Goal: Check status: Check status

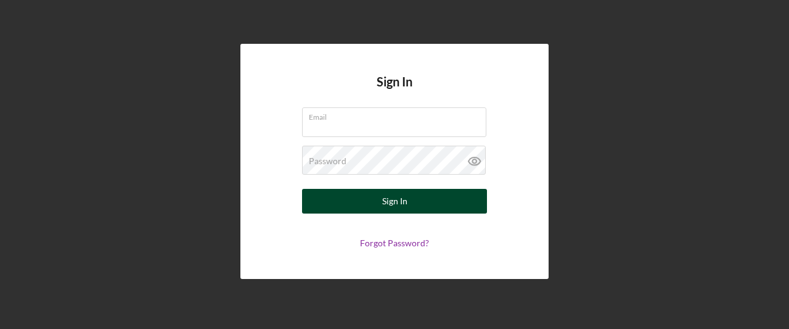
type input "[EMAIL_ADDRESS][DOMAIN_NAME]"
click at [425, 197] on button "Sign In" at bounding box center [394, 201] width 185 height 25
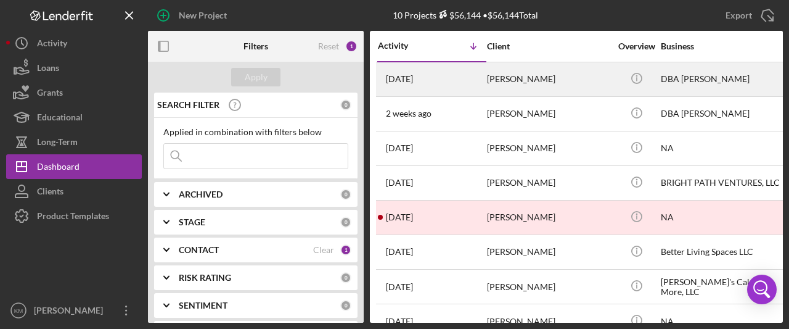
click at [571, 80] on div "[PERSON_NAME]" at bounding box center [548, 79] width 123 height 33
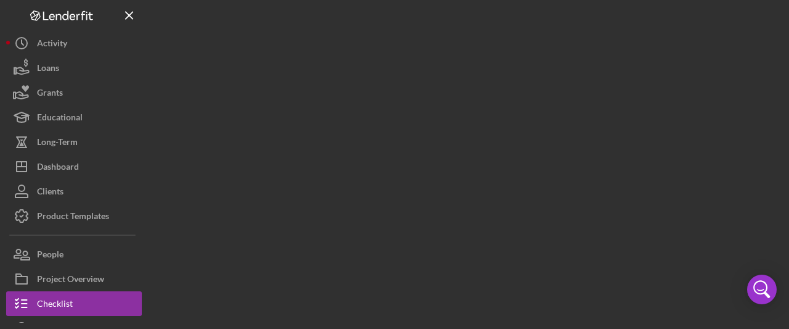
click at [571, 80] on div at bounding box center [465, 161] width 635 height 322
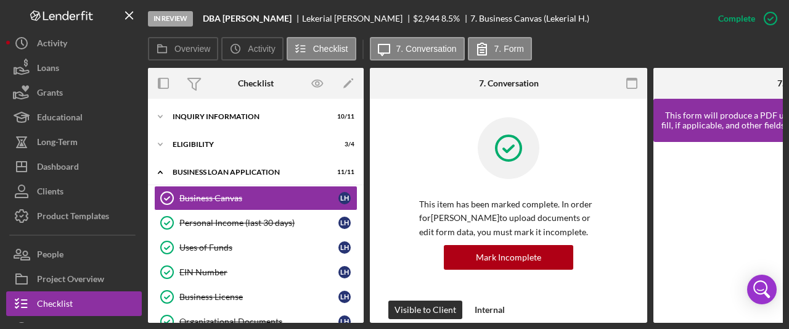
click at [603, 36] on div "In Review DBA [PERSON_NAME] [PERSON_NAME] $2,944 $2,944 8.5 % 7. Business Canva…" at bounding box center [427, 18] width 558 height 37
click at [218, 115] on div "INQUIRY INFORMATION" at bounding box center [261, 116] width 176 height 7
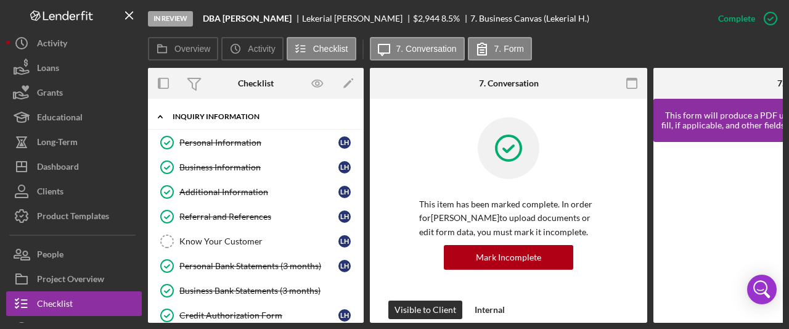
click at [158, 117] on icon "Icon/Expander" at bounding box center [160, 116] width 25 height 25
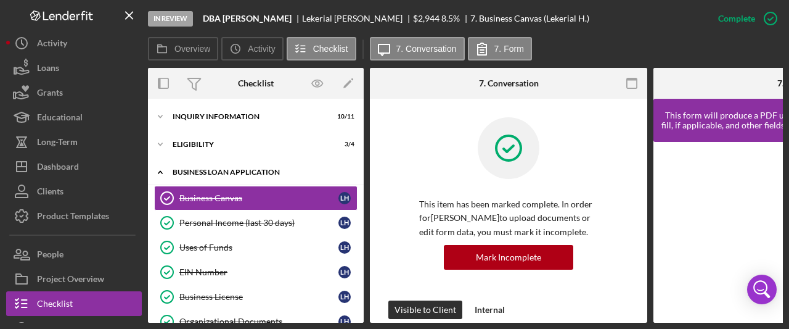
click at [158, 173] on polyline at bounding box center [160, 172] width 4 height 2
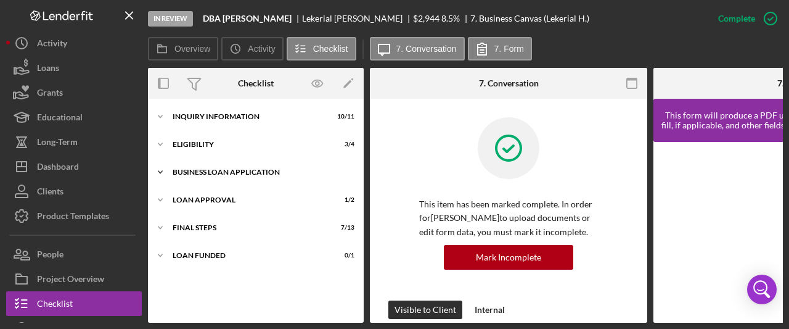
click at [158, 172] on icon "Icon/Expander" at bounding box center [160, 172] width 25 height 25
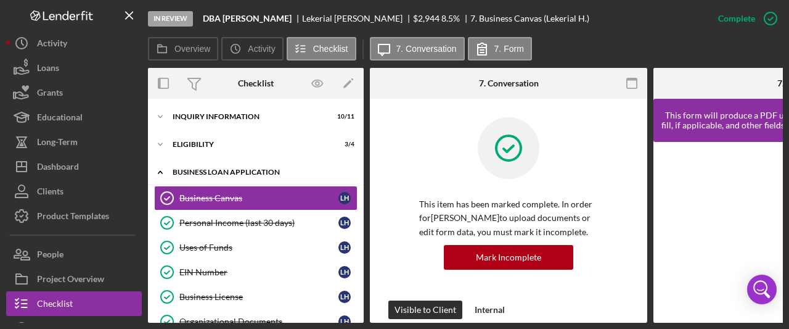
scroll to position [62, 0]
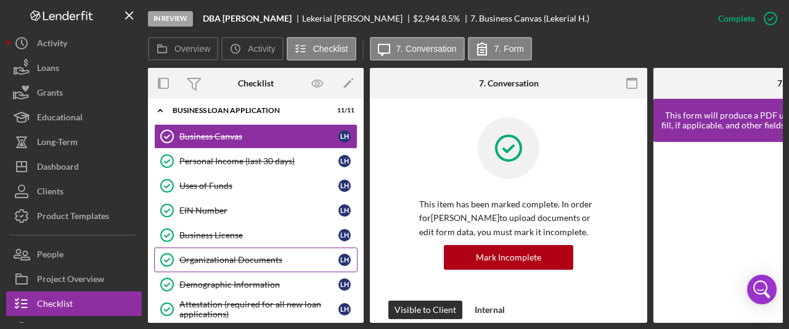
click at [247, 256] on div "Organizational Documents" at bounding box center [258, 260] width 159 height 10
